Goal: Transaction & Acquisition: Purchase product/service

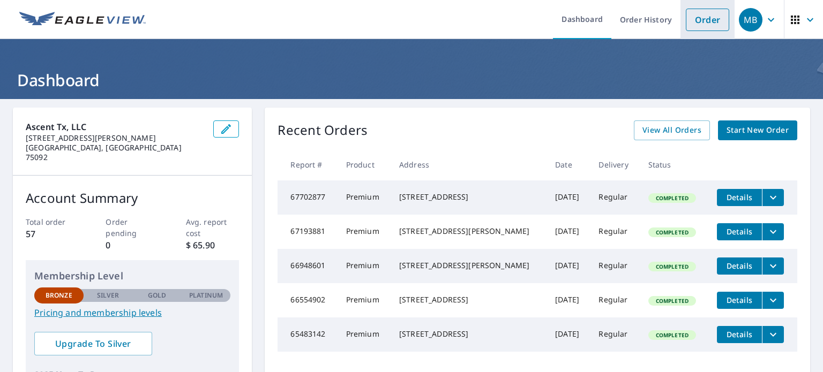
click at [690, 25] on link "Order" at bounding box center [707, 20] width 43 height 23
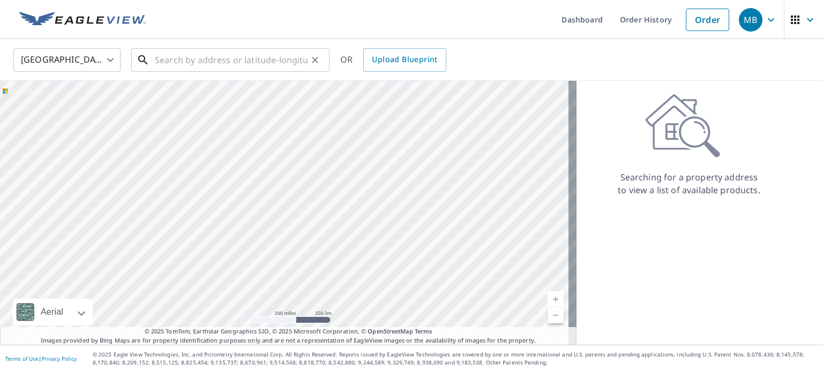
click at [175, 65] on input "text" at bounding box center [231, 60] width 153 height 30
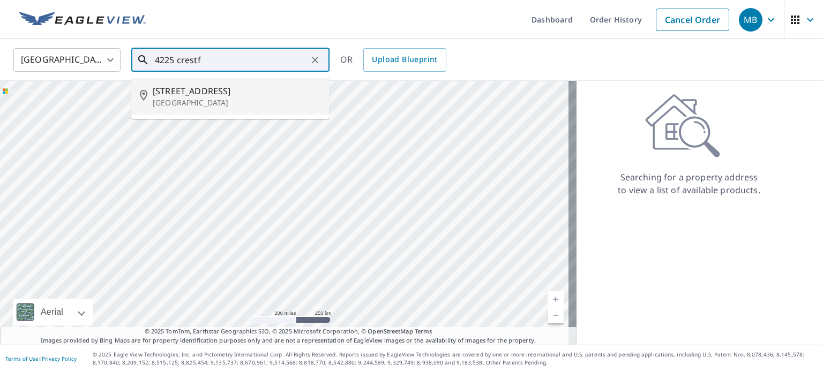
click at [177, 91] on span "[STREET_ADDRESS]" at bounding box center [237, 91] width 168 height 13
type input "[STREET_ADDRESS][PERSON_NAME]"
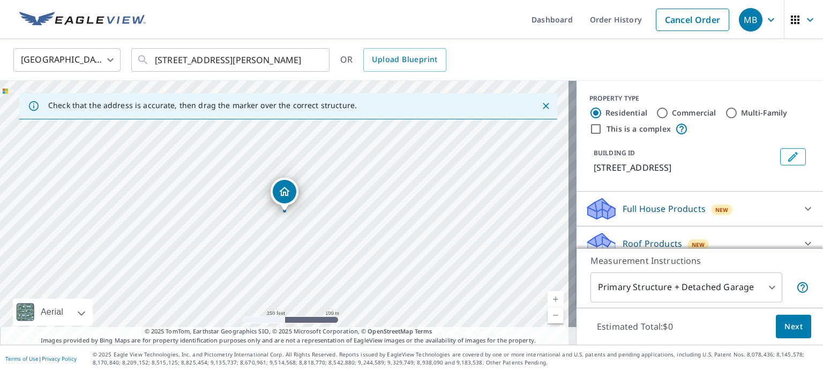
click at [548, 298] on link "Current Level 17, Zoom In" at bounding box center [556, 300] width 16 height 16
click at [548, 298] on link "Current Level 18, Zoom In" at bounding box center [556, 300] width 16 height 16
click at [548, 298] on link "Current Level 19, Zoom In" at bounding box center [556, 300] width 16 height 16
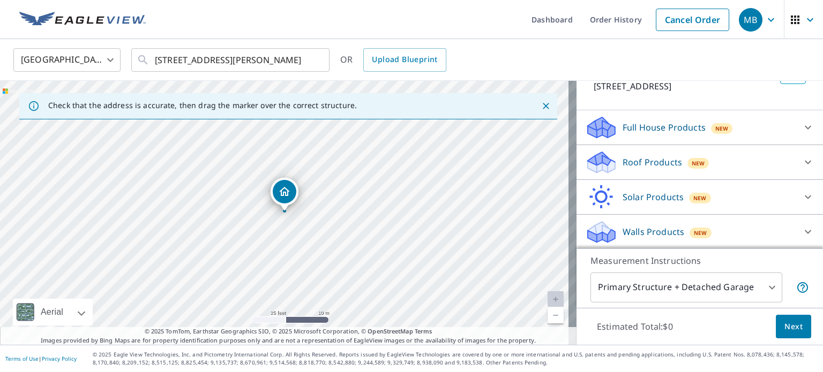
click at [674, 294] on body "MB MB Dashboard Order History Cancel Order MB [GEOGRAPHIC_DATA] [GEOGRAPHIC_DAT…" at bounding box center [411, 186] width 823 height 372
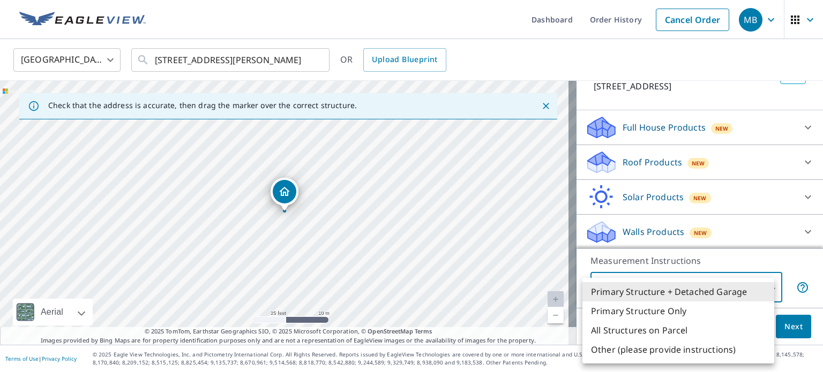
click at [673, 291] on li "Primary Structure + Detached Garage" at bounding box center [679, 291] width 192 height 19
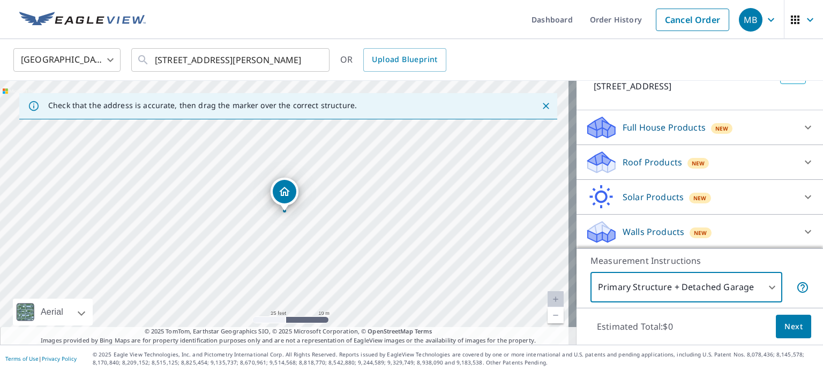
click at [776, 323] on button "Next" at bounding box center [793, 327] width 35 height 24
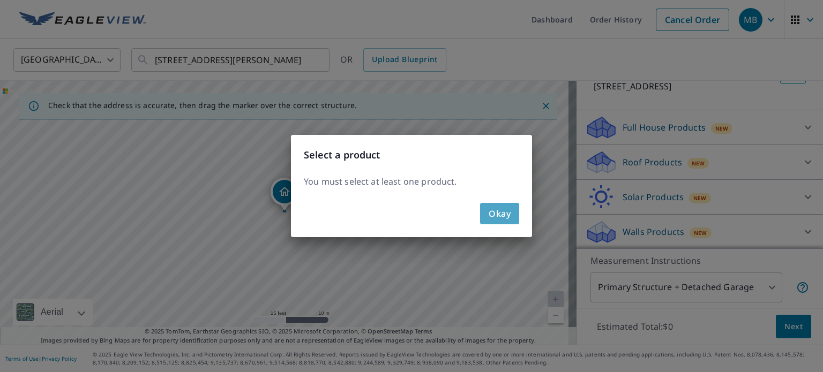
click at [499, 211] on span "Okay" at bounding box center [500, 213] width 22 height 15
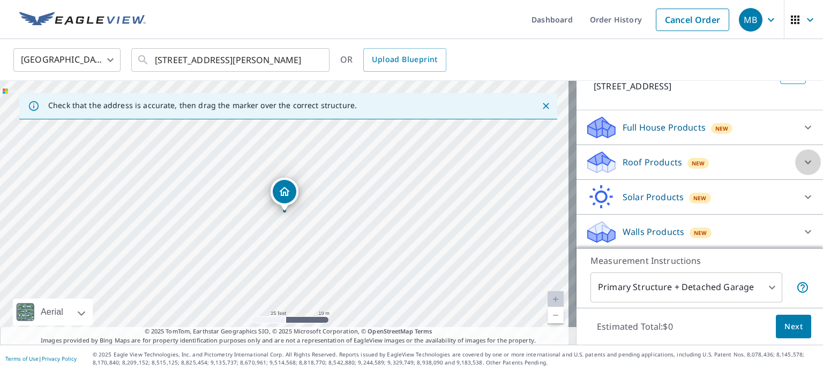
click at [802, 166] on icon at bounding box center [808, 162] width 13 height 13
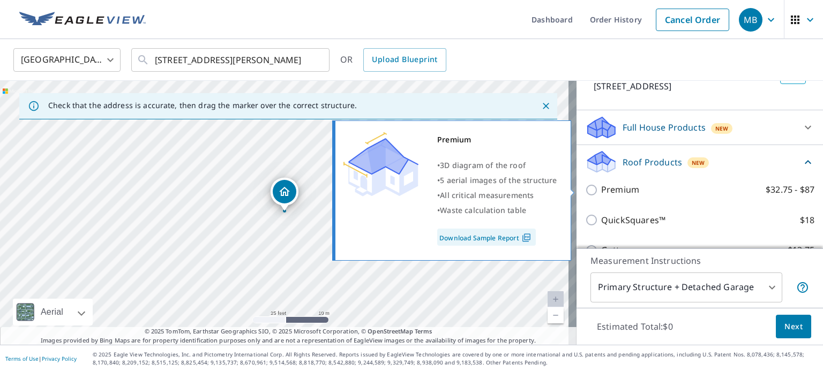
click at [585, 188] on input "Premium $32.75 - $87" at bounding box center [593, 190] width 16 height 13
checkbox input "true"
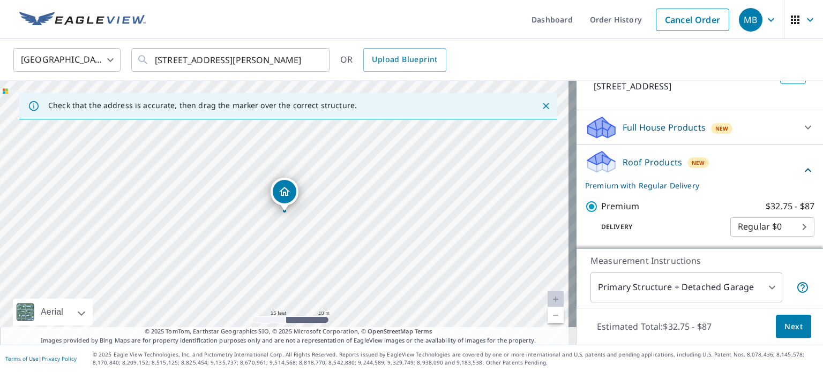
click at [785, 326] on span "Next" at bounding box center [794, 327] width 18 height 13
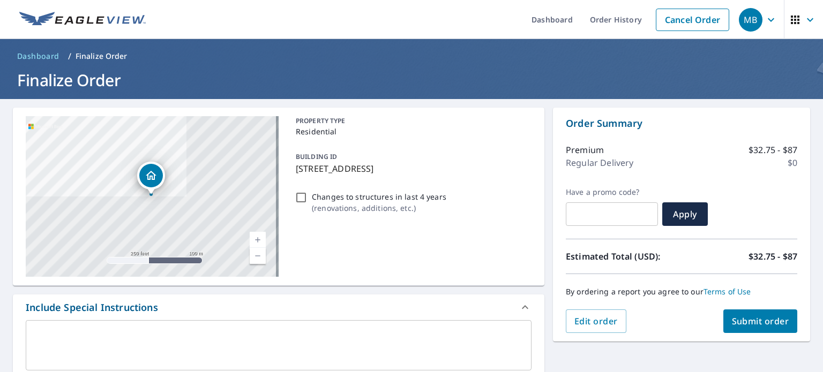
click at [732, 318] on span "Submit order" at bounding box center [760, 322] width 57 height 12
